Goal: Answer question/provide support

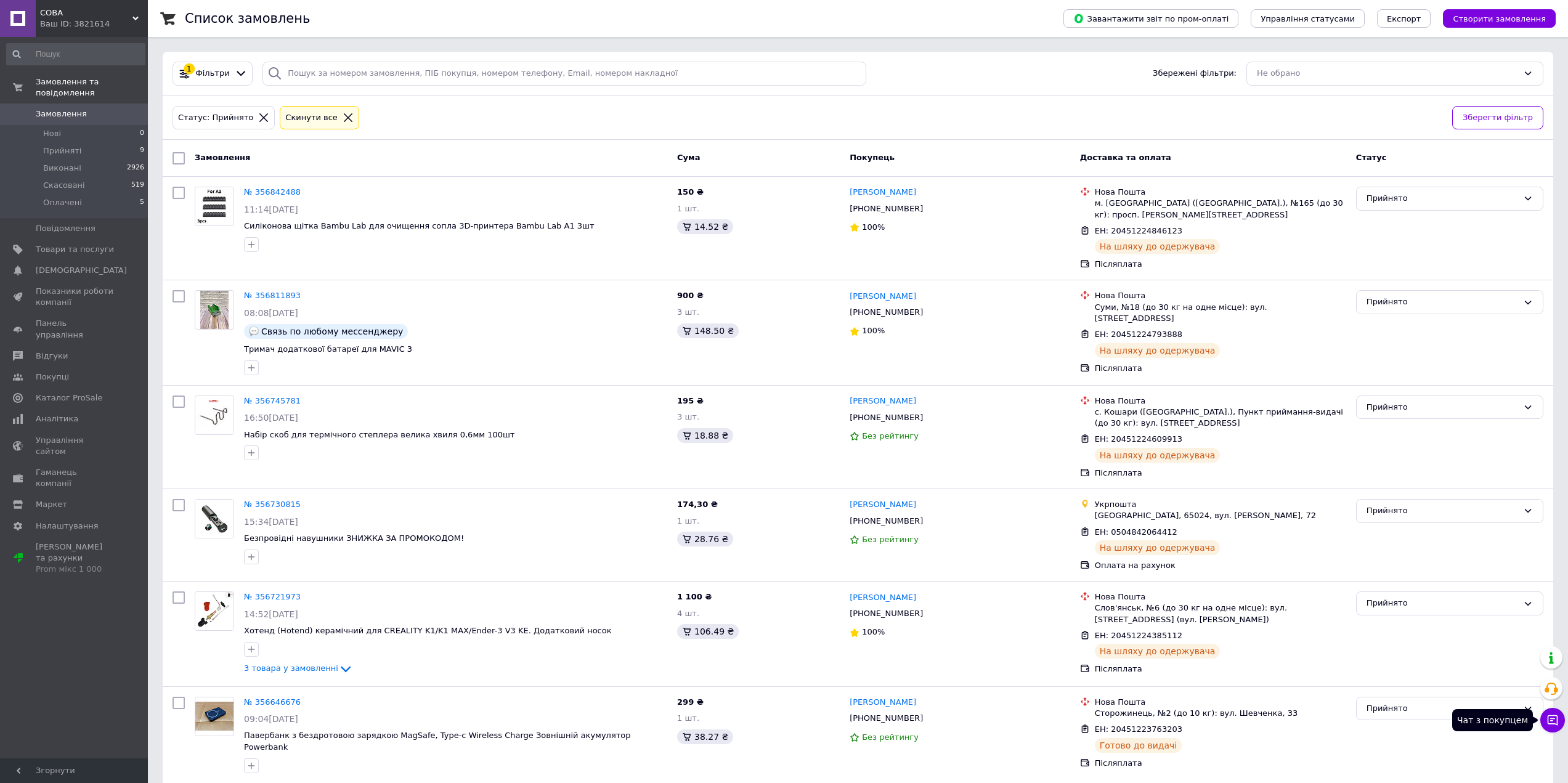
click at [1563, 723] on button "Чат з покупцем" at bounding box center [1552, 720] width 25 height 25
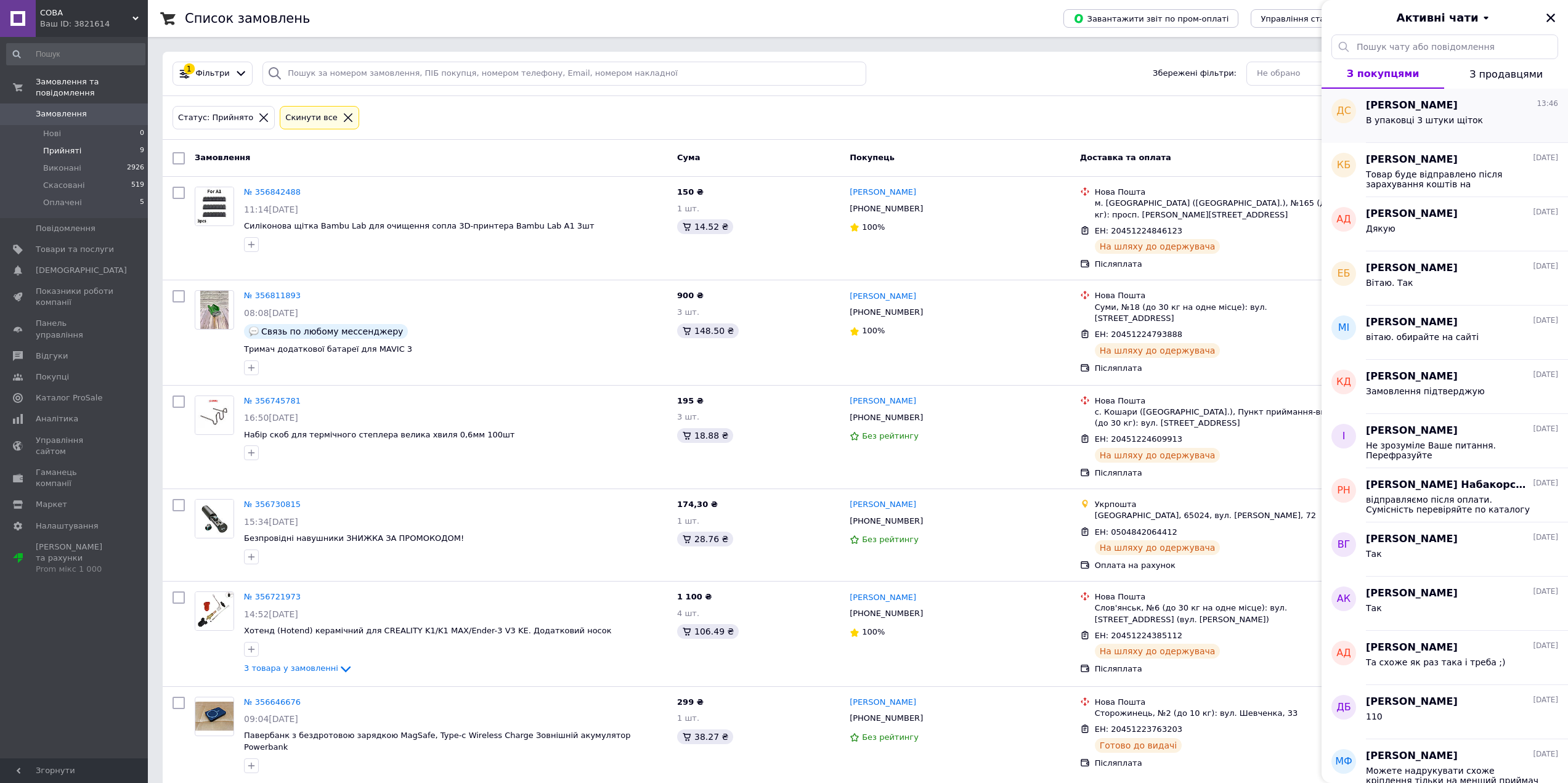
click at [1439, 109] on span "[PERSON_NAME]" at bounding box center [1411, 105] width 91 height 14
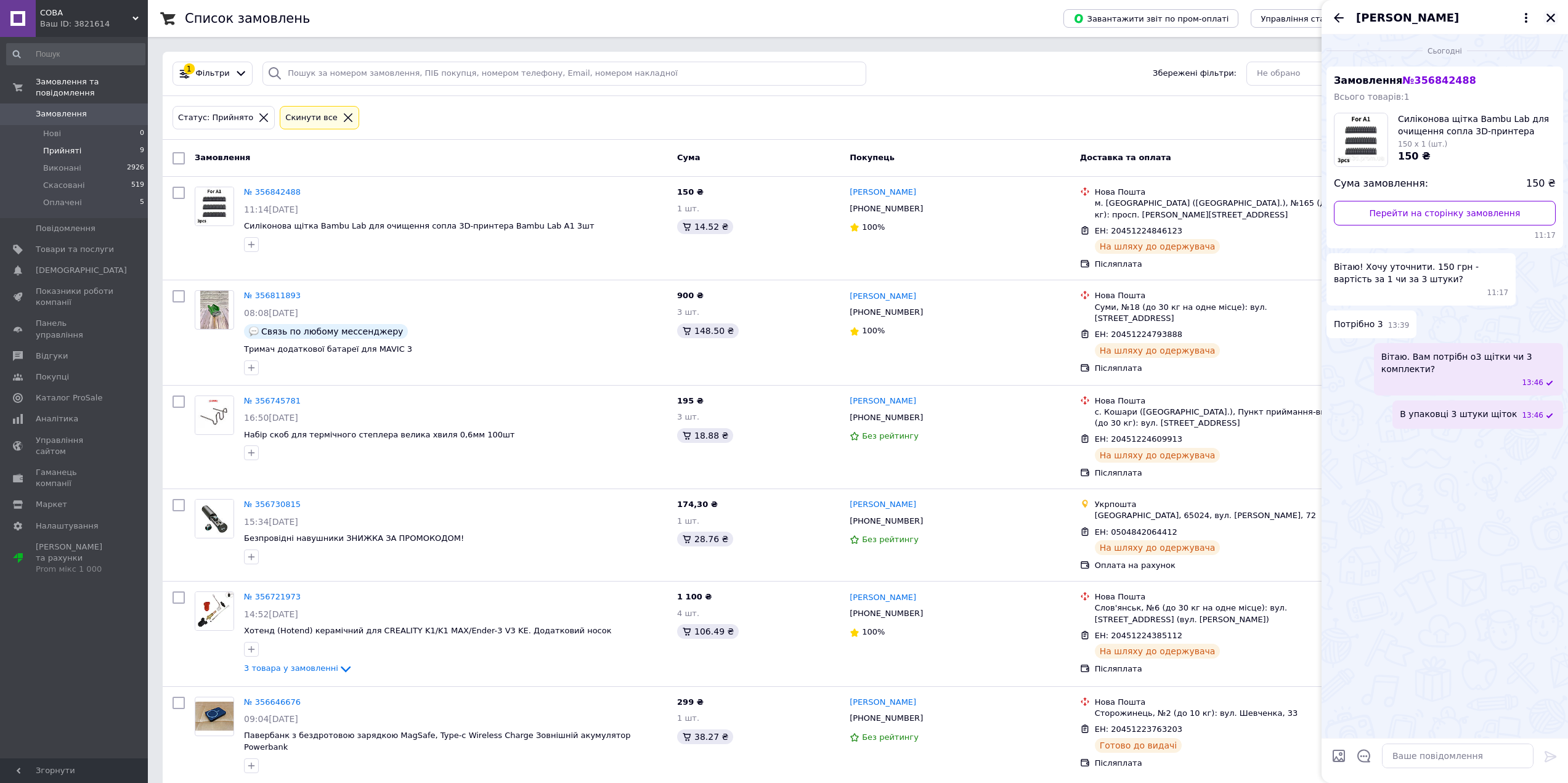
click at [1550, 15] on icon "Закрити" at bounding box center [1551, 18] width 11 height 11
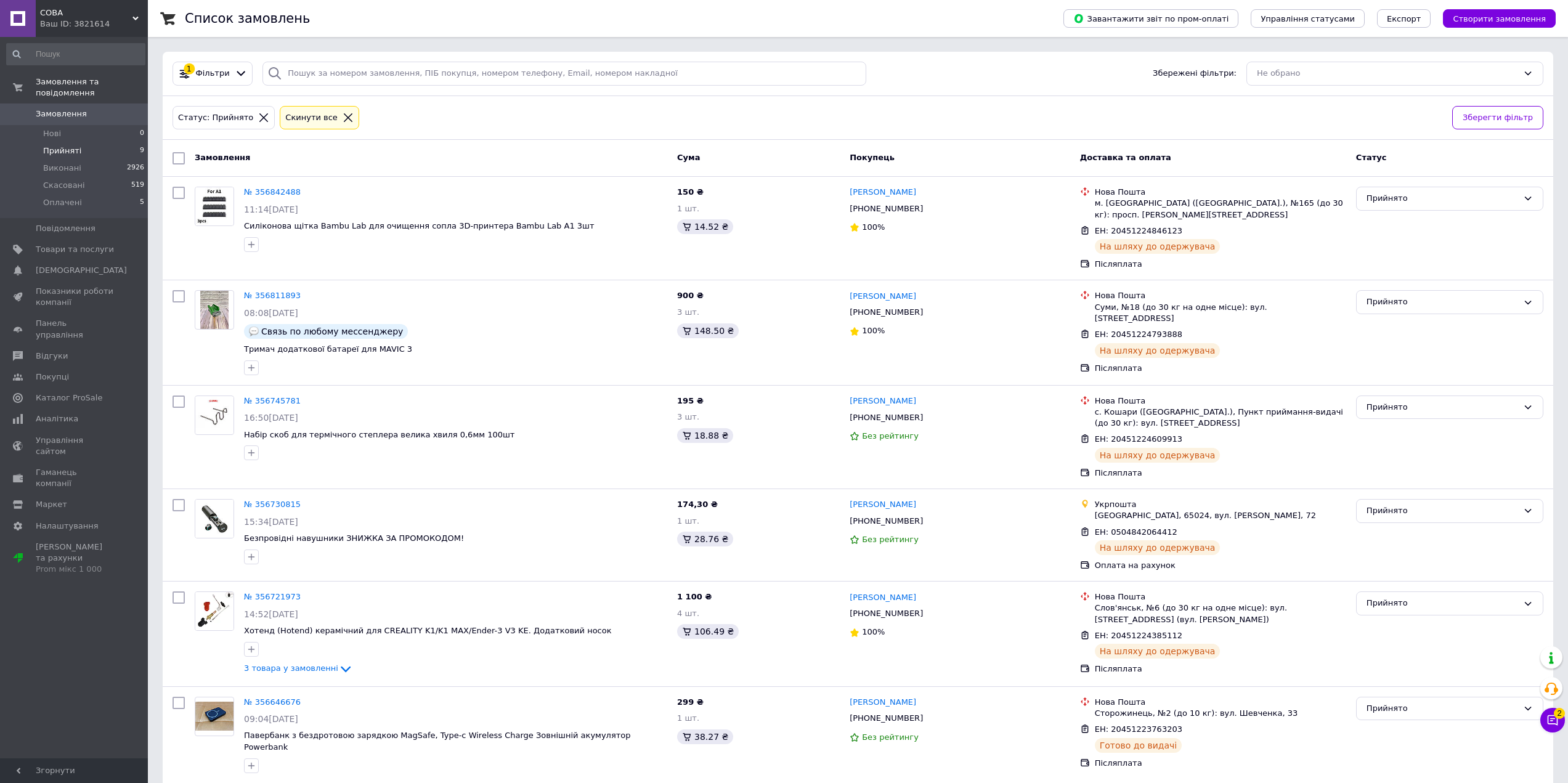
click at [103, 143] on li "Прийняті 9" at bounding box center [76, 151] width 151 height 17
